Goal: Check status: Check status

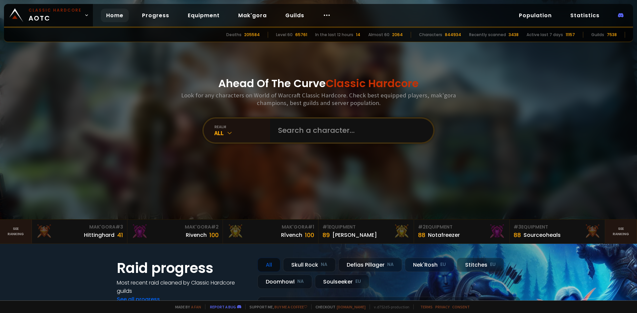
click at [302, 125] on input "text" at bounding box center [349, 131] width 151 height 24
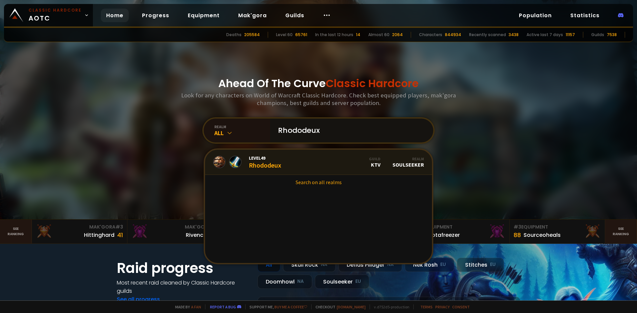
type input "Rhododeux"
click at [259, 156] on span "Level 49" at bounding box center [265, 158] width 32 height 6
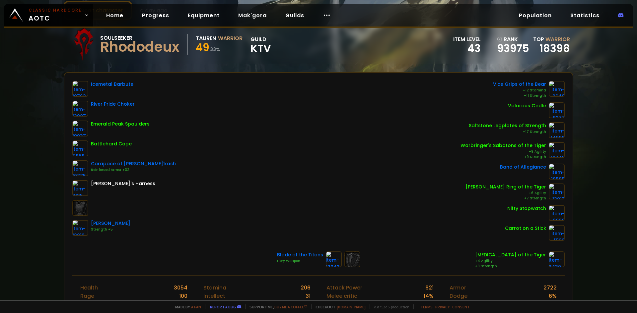
scroll to position [33, 0]
